Goal: Information Seeking & Learning: Learn about a topic

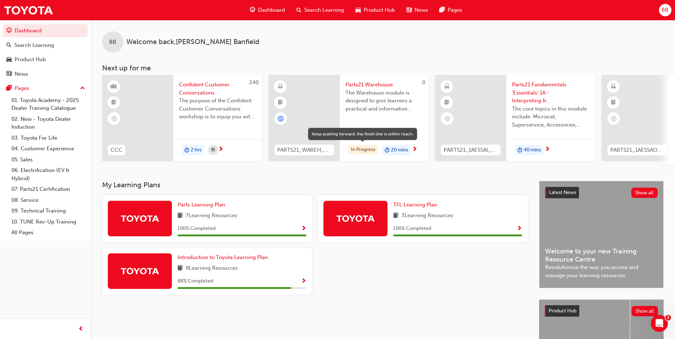
click at [366, 149] on div "In Progress" at bounding box center [363, 150] width 30 height 10
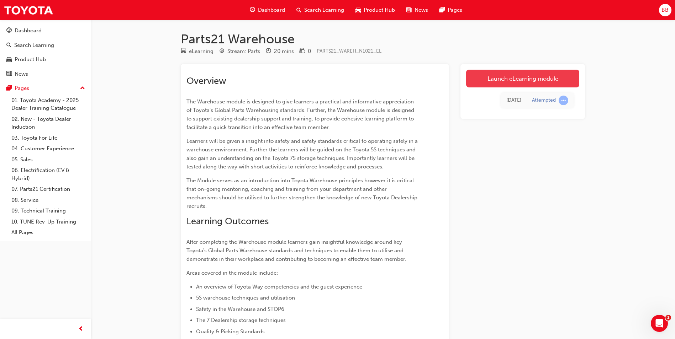
click at [523, 75] on link "Launch eLearning module" at bounding box center [522, 79] width 113 height 18
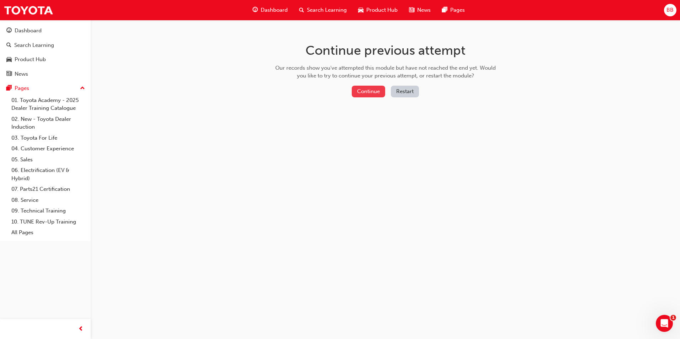
click at [376, 97] on button "Continue" at bounding box center [368, 92] width 33 height 12
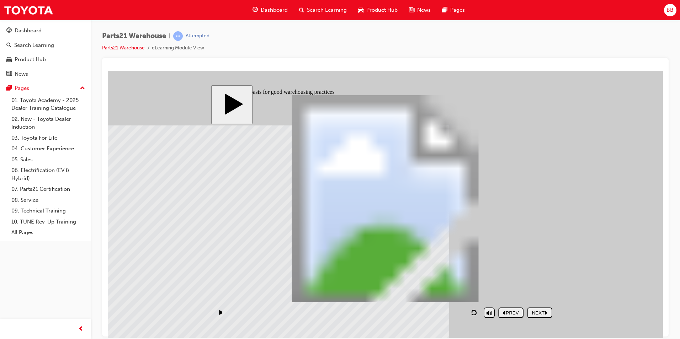
click at [534, 317] on button "NEXT" at bounding box center [539, 312] width 25 height 11
click at [554, 315] on section "PREV NEXT SUBMIT" at bounding box center [383, 312] width 345 height 16
click at [541, 311] on nav "PREV NEXT SUBMIT" at bounding box center [525, 312] width 54 height 16
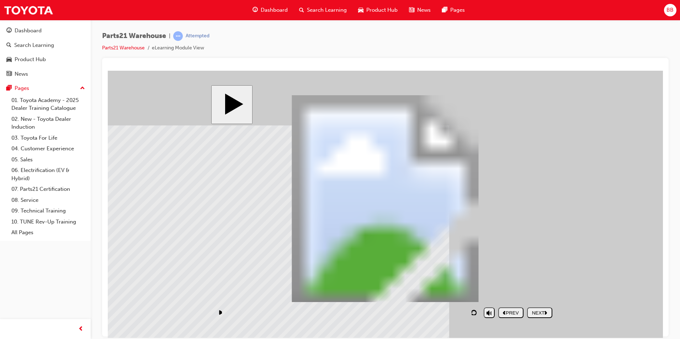
click at [537, 315] on div "NEXT" at bounding box center [540, 312] width 20 height 5
